Goal: Transaction & Acquisition: Purchase product/service

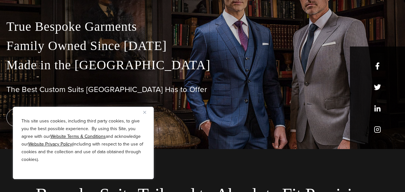
scroll to position [61, 0]
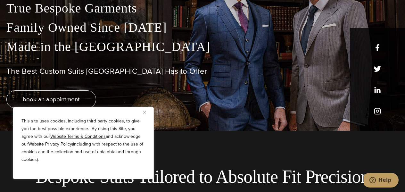
click at [146, 112] on button "Close" at bounding box center [147, 112] width 8 height 8
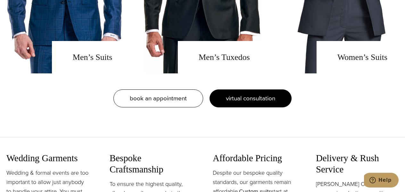
scroll to position [562, 0]
